Goal: Information Seeking & Learning: Learn about a topic

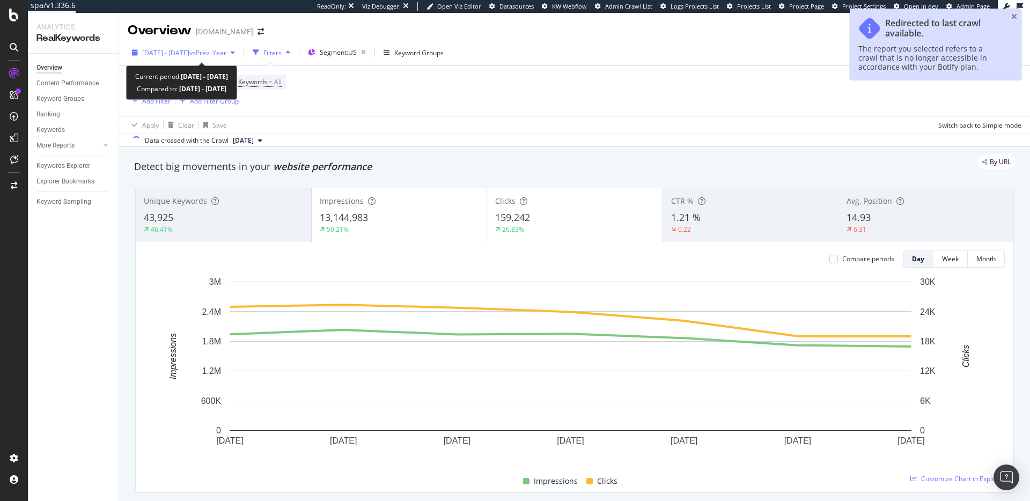
click at [189, 52] on span "[DATE] - [DATE]" at bounding box center [165, 52] width 47 height 9
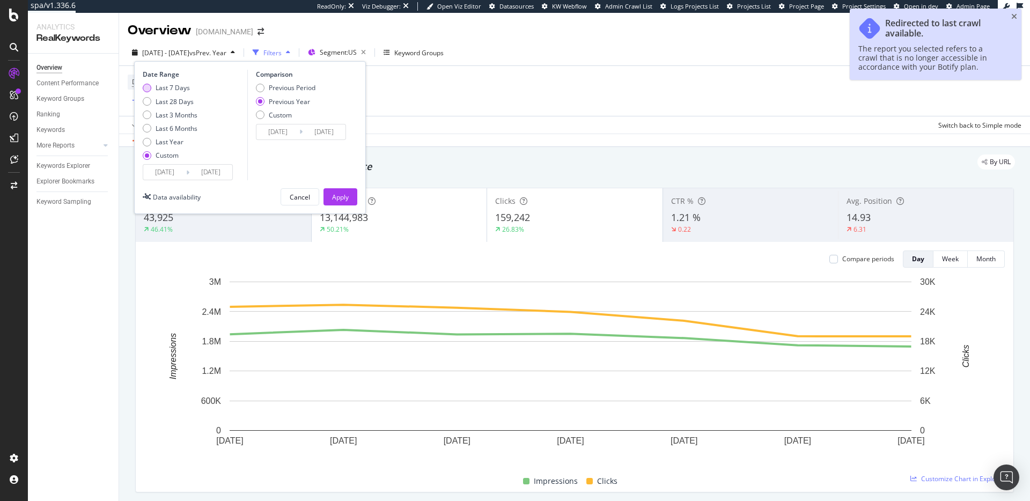
click at [179, 88] on div "Last 7 Days" at bounding box center [173, 87] width 34 height 9
type input "2025/08/11"
type input "2025/08/17"
type input "2024/08/12"
type input "2024/08/18"
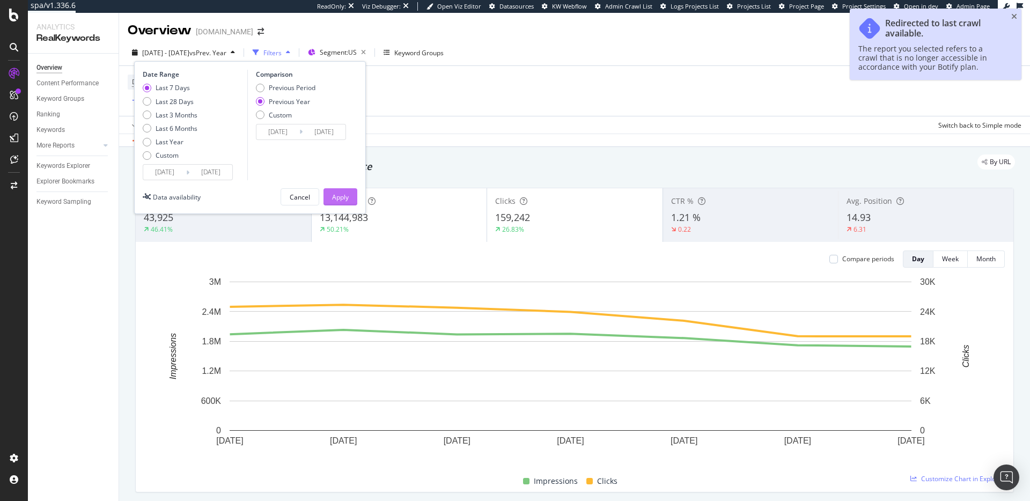
click at [349, 196] on button "Apply" at bounding box center [341, 196] width 34 height 17
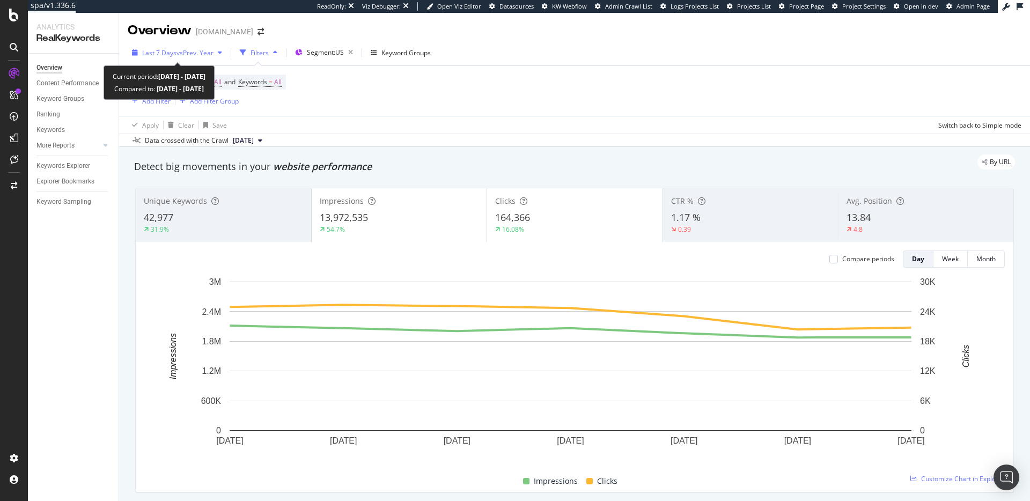
click at [192, 51] on span "vs Prev. Year" at bounding box center [195, 52] width 37 height 9
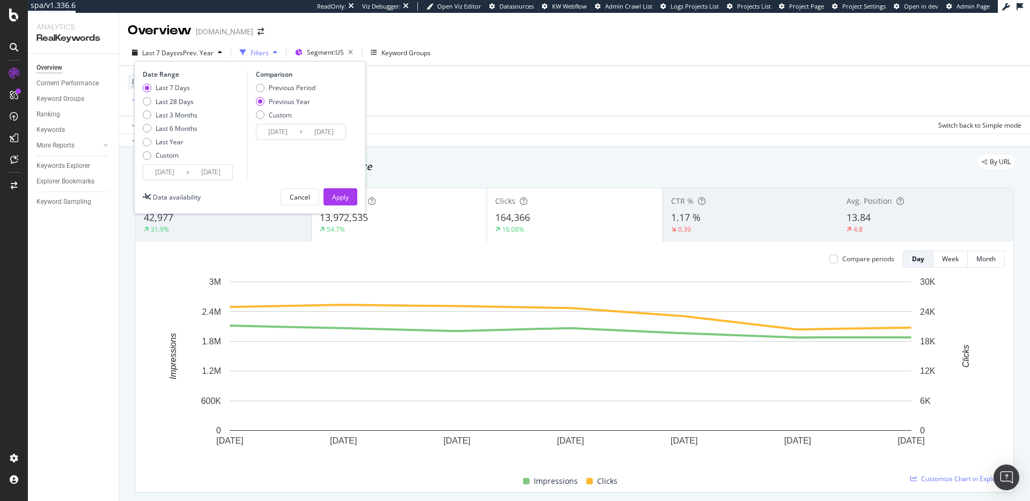
click at [185, 96] on div "Last 7 Days Last 28 Days Last 3 Months Last 6 Months Last Year Custom" at bounding box center [170, 123] width 55 height 81
click at [189, 105] on div "Last 28 Days" at bounding box center [175, 101] width 38 height 9
type input "2025/07/21"
type input "2024/07/22"
click at [340, 201] on div "Apply" at bounding box center [340, 197] width 17 height 9
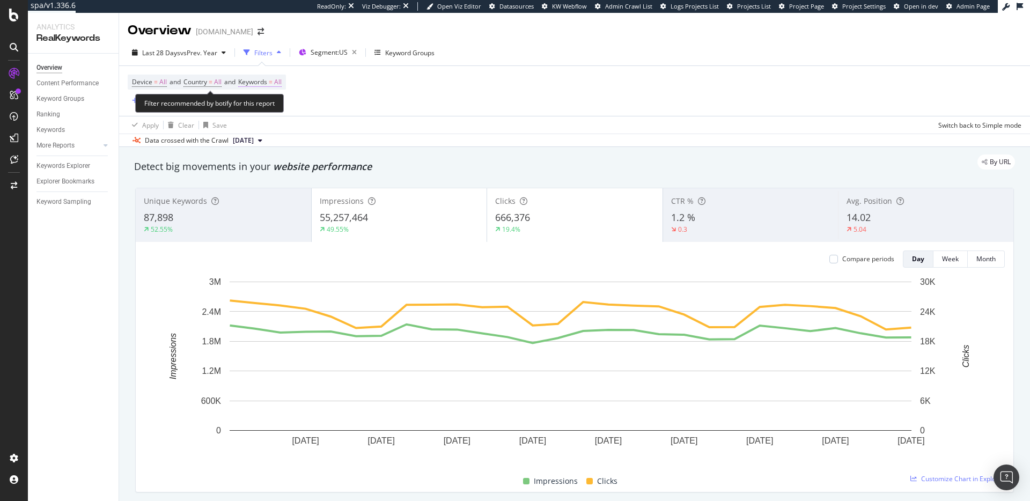
click at [267, 83] on span "Keywords" at bounding box center [252, 81] width 29 height 9
click at [275, 105] on div "button" at bounding box center [272, 107] width 13 height 6
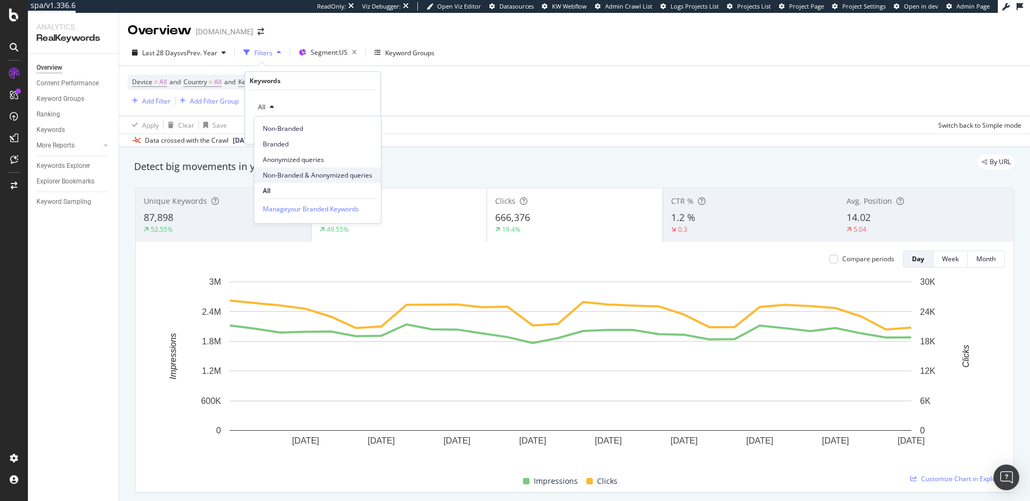
click at [295, 176] on span "Non-Branded & Anonymized queries" at bounding box center [317, 176] width 109 height 10
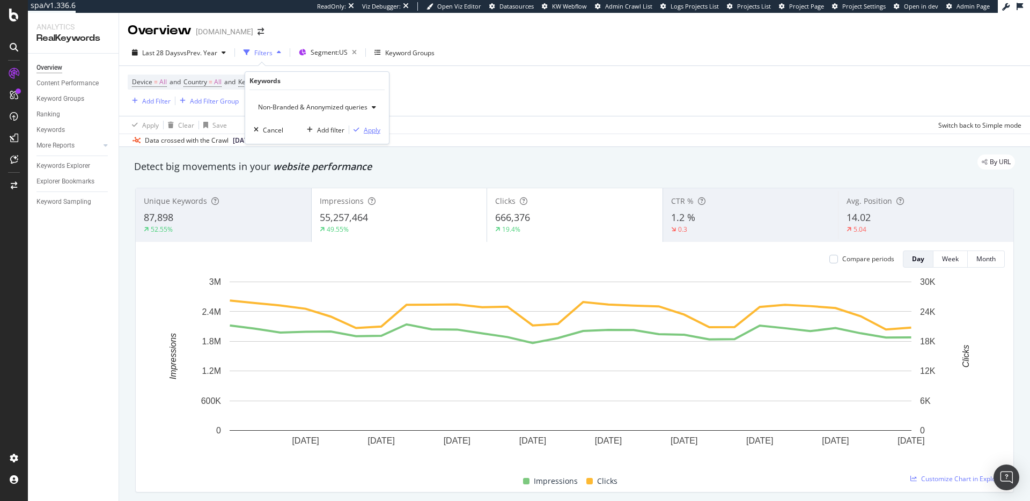
click at [374, 129] on div "Apply" at bounding box center [372, 130] width 17 height 9
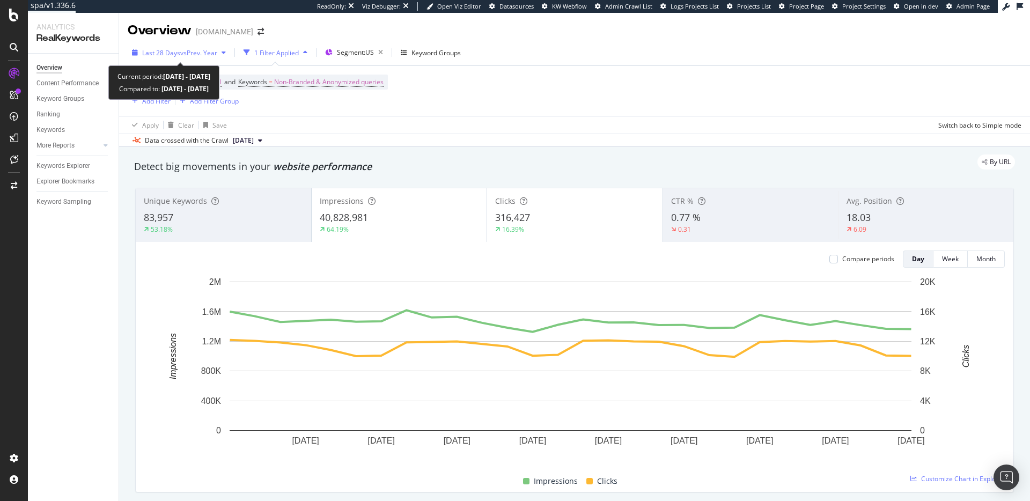
click at [181, 56] on span "vs Prev. Year" at bounding box center [198, 52] width 37 height 9
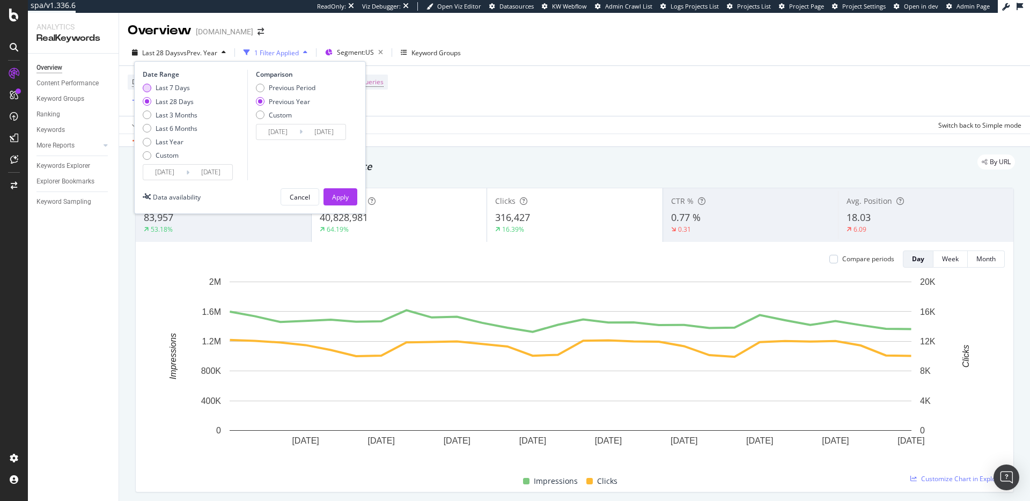
click at [172, 89] on div "Last 7 Days" at bounding box center [173, 87] width 34 height 9
type input "2025/08/11"
type input "2024/08/12"
click at [343, 187] on div "Date Range Last 7 Days Last 28 Days Last 3 Months Last 6 Months Last Year Custo…" at bounding box center [250, 137] width 232 height 153
click at [345, 192] on div "Apply" at bounding box center [340, 197] width 17 height 16
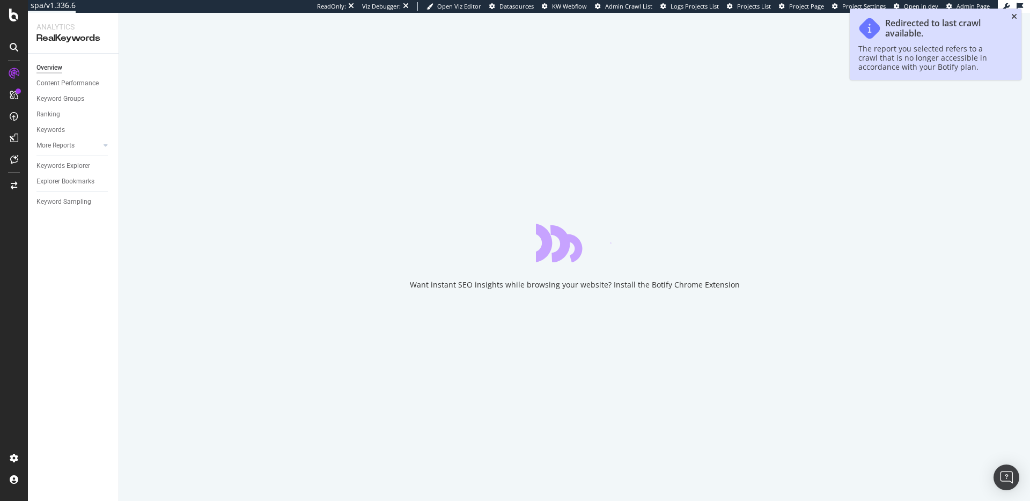
click at [1013, 16] on icon "close toast" at bounding box center [1014, 17] width 6 height 8
